Goal: Task Accomplishment & Management: Manage account settings

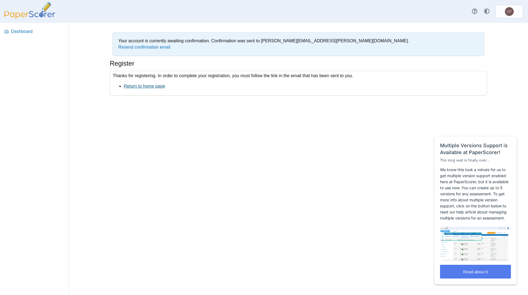
click at [140, 87] on link "Return to home page" at bounding box center [144, 86] width 41 height 5
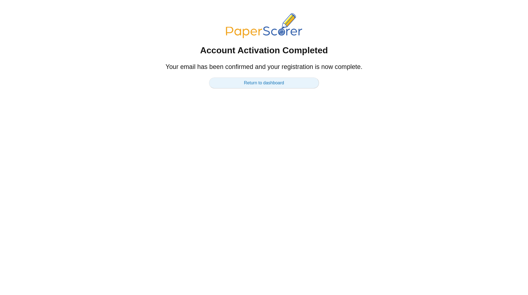
click at [269, 82] on link "Return to dashboard" at bounding box center [264, 82] width 110 height 11
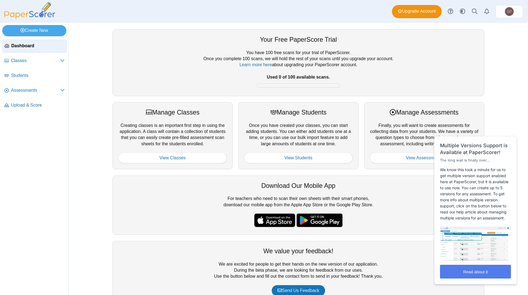
click at [509, 109] on div "Your Free PaperScore Trial You have 100 free scans for your trial of PaperScore…" at bounding box center [298, 159] width 459 height 272
click at [471, 272] on button "Read about it" at bounding box center [475, 272] width 71 height 14
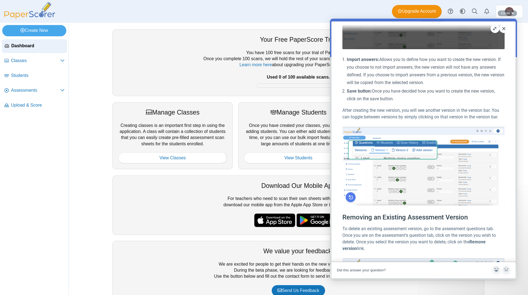
scroll to position [448, 0]
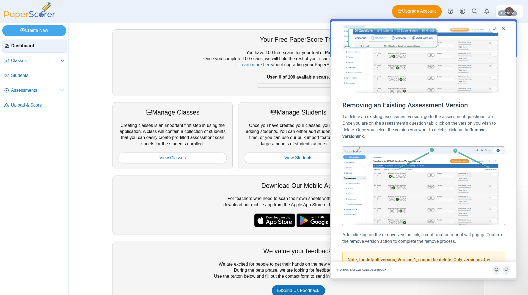
click at [504, 29] on button "Close" at bounding box center [503, 28] width 9 height 9
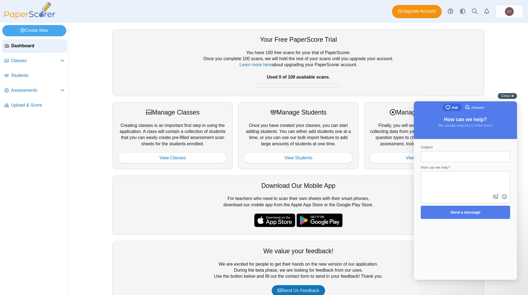
click at [507, 94] on span "Close" at bounding box center [505, 96] width 9 height 4
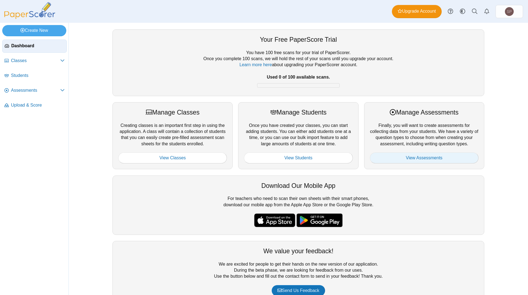
click at [410, 158] on link "View Assessments" at bounding box center [424, 158] width 109 height 11
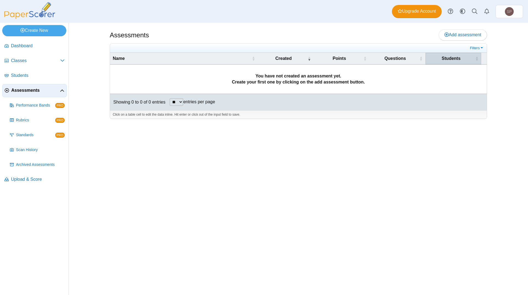
click at [456, 61] on span "Students" at bounding box center [451, 59] width 46 height 6
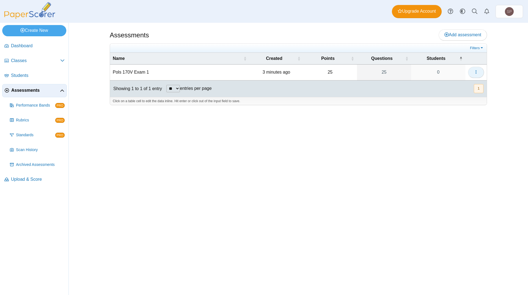
click at [480, 72] on button "button" at bounding box center [476, 72] width 16 height 11
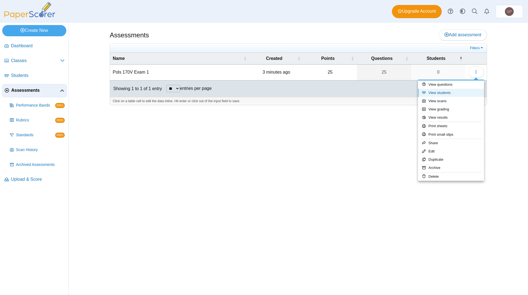
click at [441, 93] on link "View students" at bounding box center [451, 93] width 66 height 8
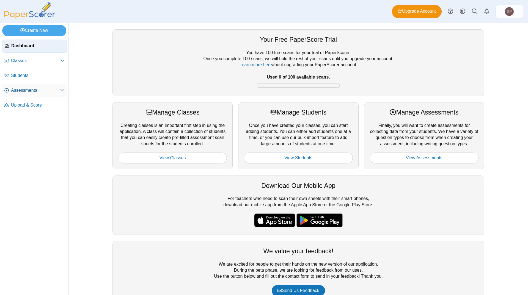
click at [60, 90] on icon at bounding box center [62, 90] width 4 height 4
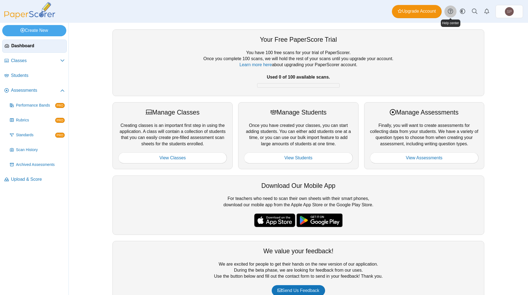
click at [451, 13] on use at bounding box center [449, 11] width 5 height 5
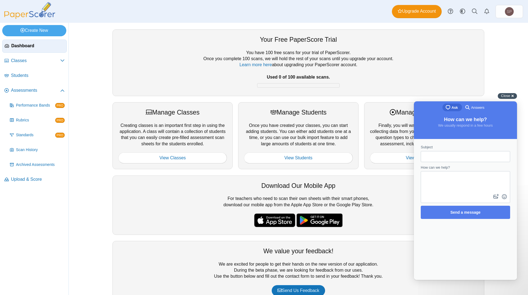
click at [503, 94] on span "Close" at bounding box center [505, 96] width 9 height 4
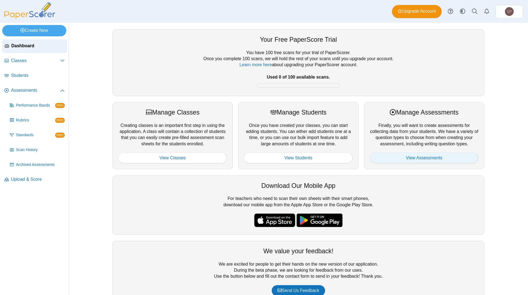
click at [425, 157] on link "View Assessments" at bounding box center [424, 158] width 109 height 11
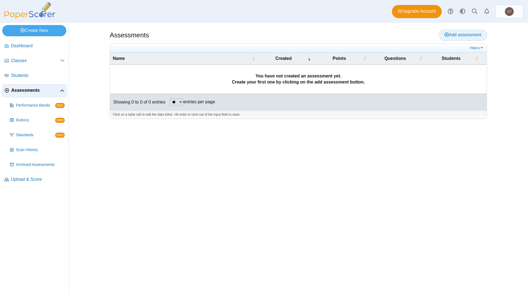
click at [457, 36] on span "Add assessment" at bounding box center [462, 34] width 37 height 5
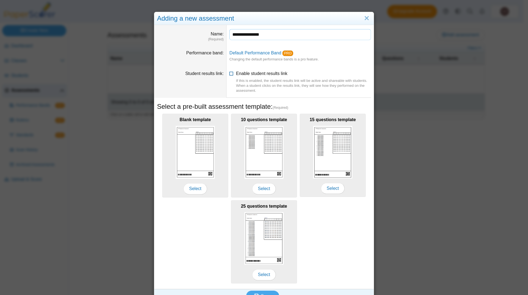
type input "**********"
click at [229, 74] on icon at bounding box center [231, 73] width 4 height 4
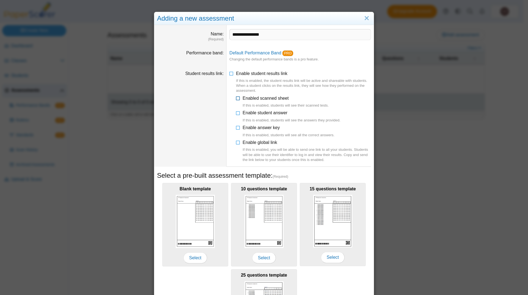
click at [236, 98] on icon at bounding box center [238, 97] width 4 height 4
click at [236, 114] on icon at bounding box center [238, 112] width 4 height 4
click at [236, 128] on icon at bounding box center [238, 127] width 4 height 4
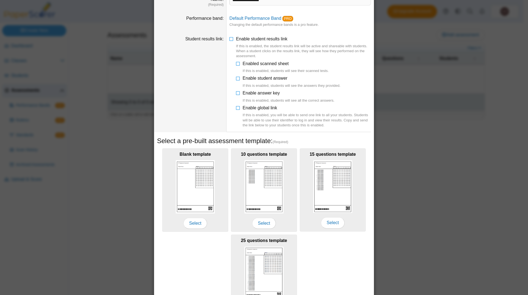
scroll to position [79, 0]
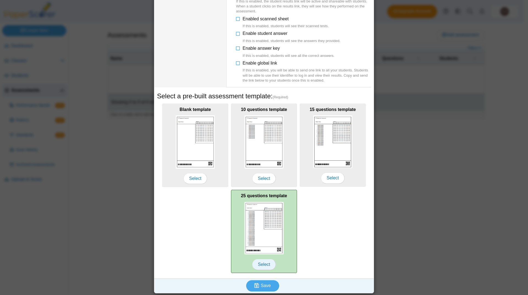
click at [261, 263] on span "Select" at bounding box center [264, 264] width 24 height 11
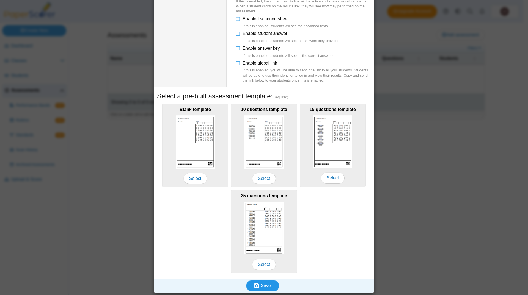
click at [254, 285] on use "submit" at bounding box center [256, 285] width 5 height 5
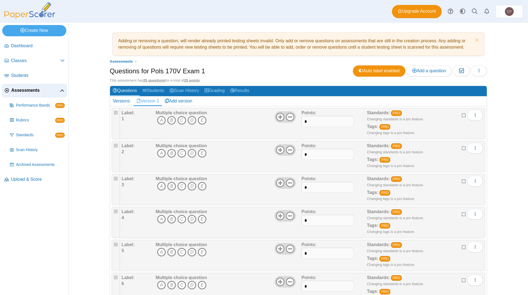
click at [146, 101] on link "Version 1" at bounding box center [148, 100] width 28 height 9
click at [473, 116] on icon "More options" at bounding box center [475, 115] width 4 height 4
click at [500, 116] on div "Adding or removing a question, will render already printed testing sheets inval…" at bounding box center [298, 159] width 412 height 272
click at [509, 12] on span "SP" at bounding box center [508, 12] width 5 height 4
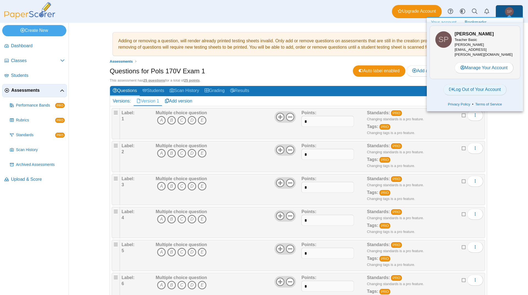
click at [470, 84] on link "Log Out of Your Account" at bounding box center [474, 89] width 63 height 11
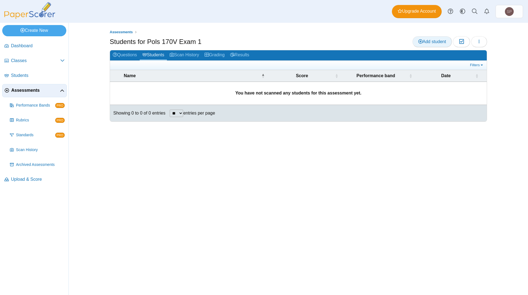
click at [433, 42] on span "Add student" at bounding box center [432, 41] width 28 height 5
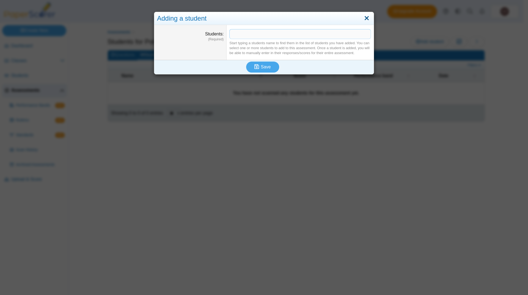
click at [363, 19] on link "Close" at bounding box center [366, 18] width 9 height 9
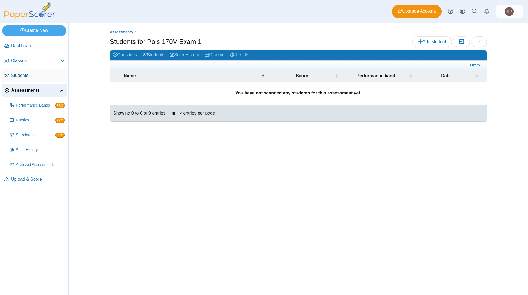
click at [14, 76] on span "Students" at bounding box center [38, 76] width 54 height 6
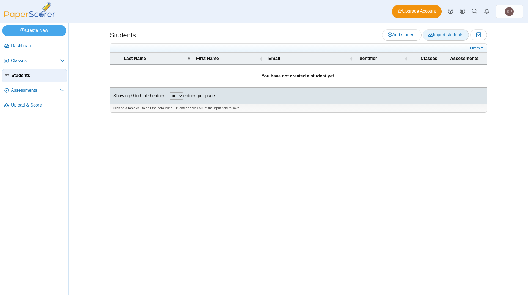
click at [446, 35] on span "Import students" at bounding box center [445, 34] width 35 height 5
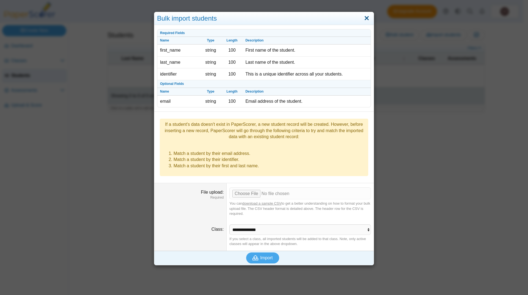
click at [362, 18] on link "Close" at bounding box center [366, 18] width 9 height 9
